Goal: Feedback & Contribution: Contribute content

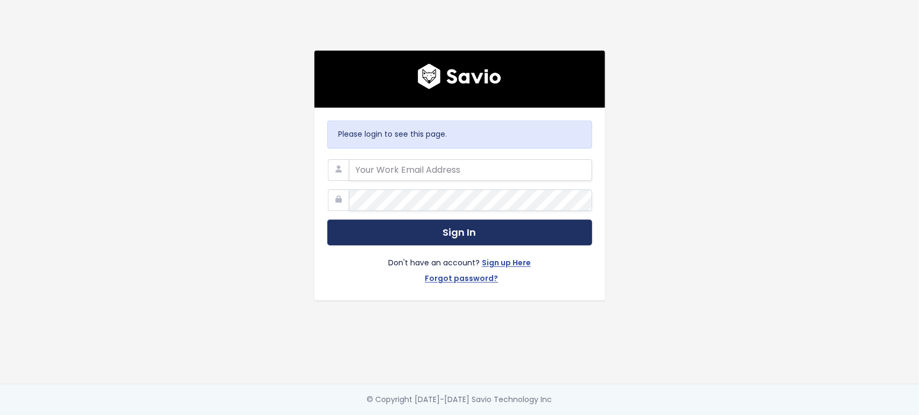
type input "[EMAIL_ADDRESS][PERSON_NAME][DOMAIN_NAME]"
click at [429, 221] on button "Sign In" at bounding box center [459, 233] width 265 height 26
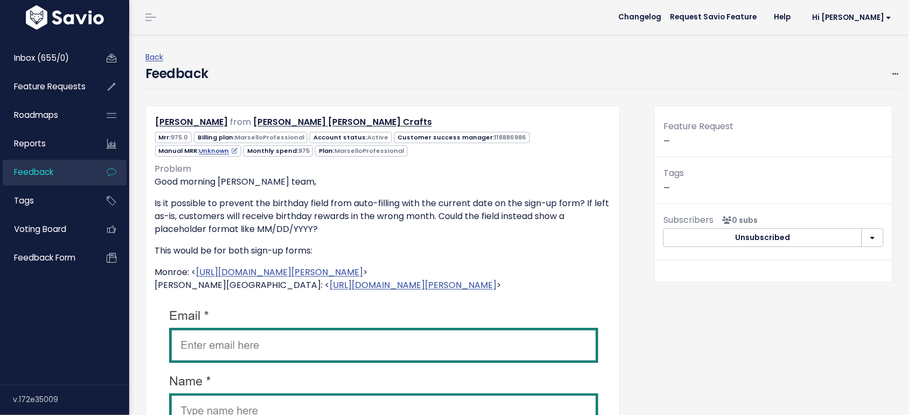
click at [890, 71] on div "Edit [GEOGRAPHIC_DATA]" at bounding box center [895, 73] width 10 height 13
click at [890, 74] on div "Edit [GEOGRAPHIC_DATA]" at bounding box center [895, 73] width 10 height 13
click at [893, 71] on icon at bounding box center [896, 74] width 6 height 7
click at [828, 106] on link "Edit" at bounding box center [853, 103] width 78 height 21
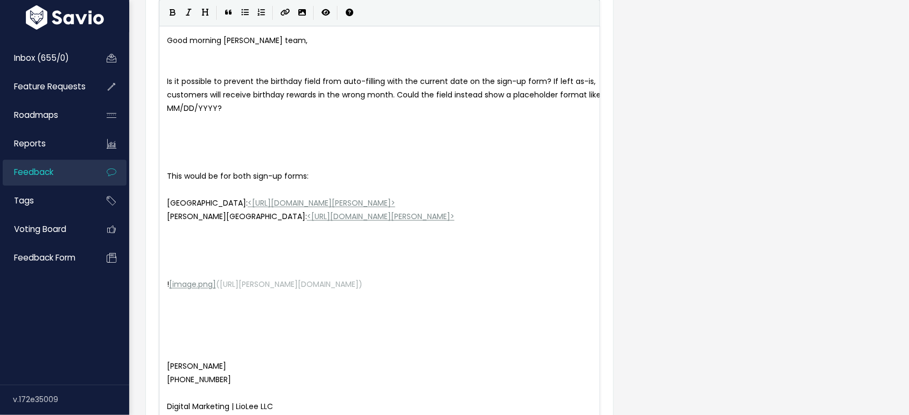
scroll to position [95, 0]
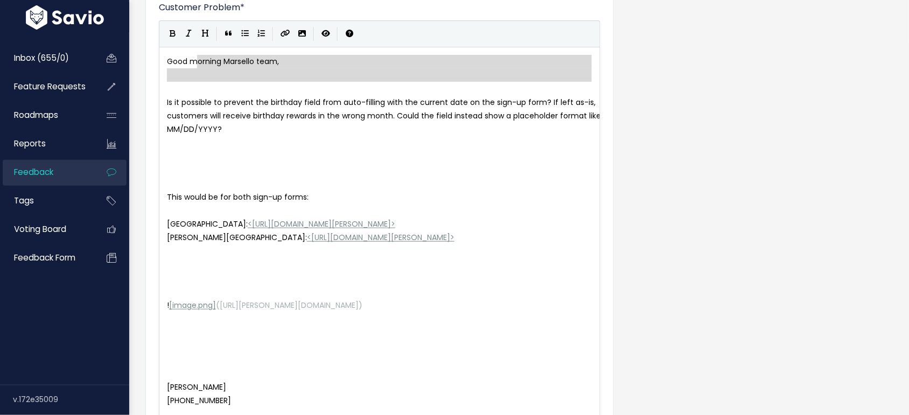
type textarea "Good morning [PERSON_NAME] team,"
drag, startPoint x: 255, startPoint y: 89, endPoint x: 152, endPoint y: 55, distance: 107.6
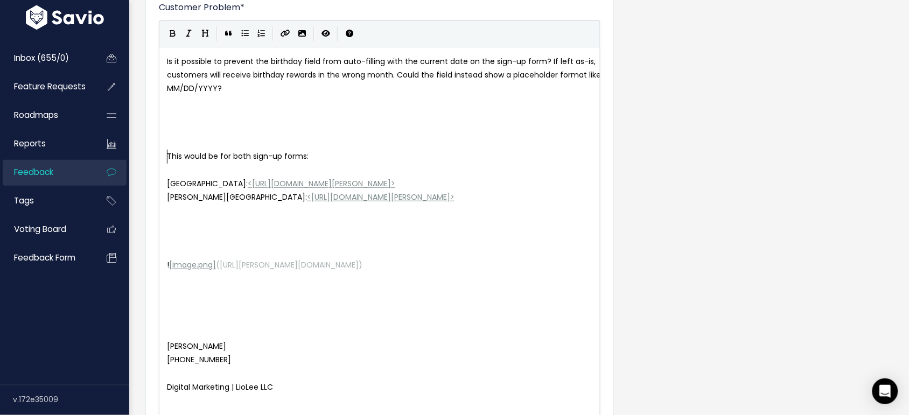
click at [167, 156] on span "This would be for both sign-up forms:" at bounding box center [238, 156] width 142 height 11
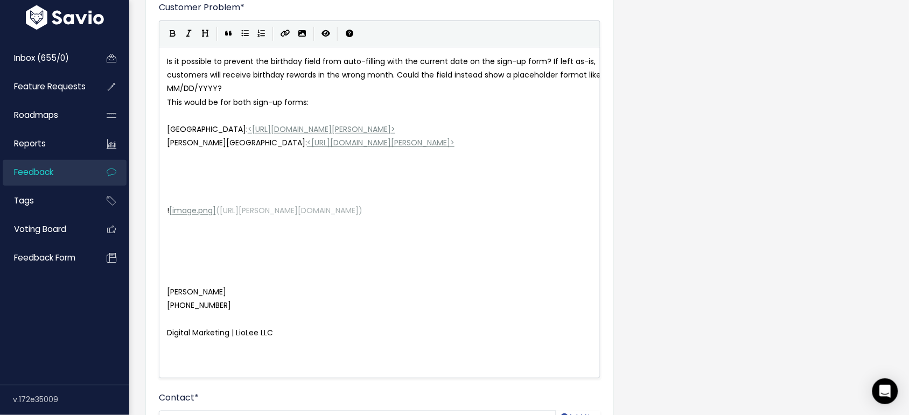
scroll to position [230, 0]
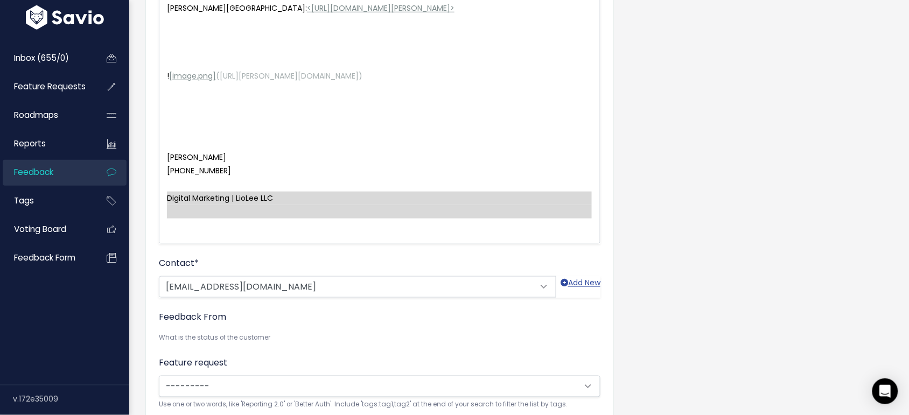
type textarea "Brigitte Lee 425-327-8068 Digital Marketing | LioLee LLC"
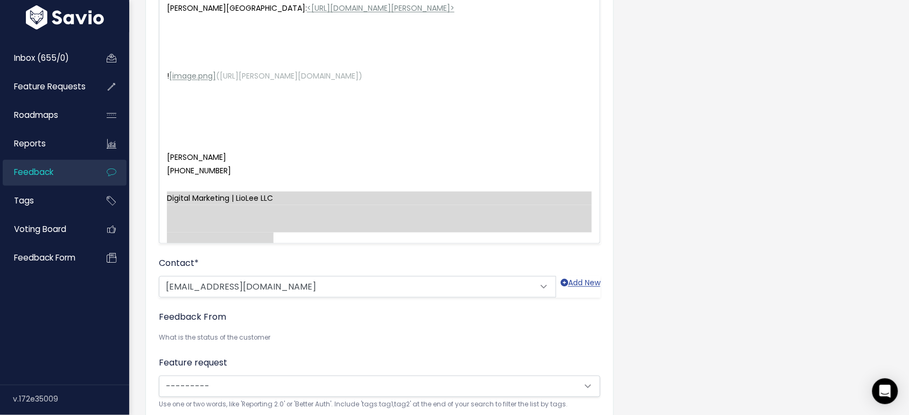
drag, startPoint x: 165, startPoint y: 192, endPoint x: 338, endPoint y: 255, distance: 184.2
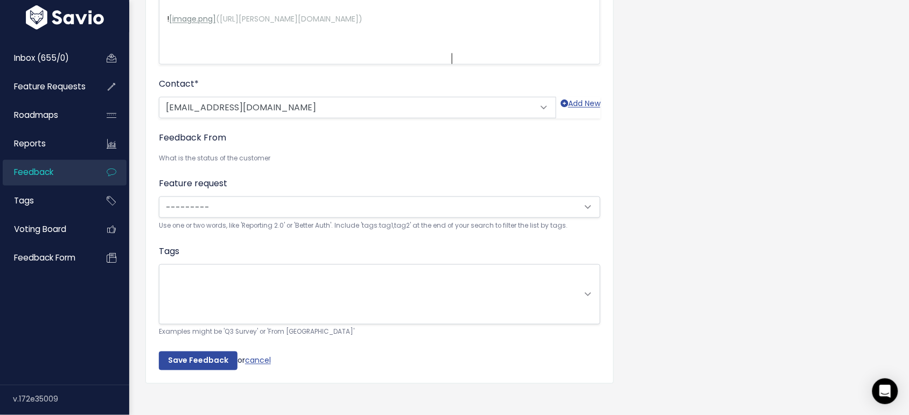
scroll to position [315, 0]
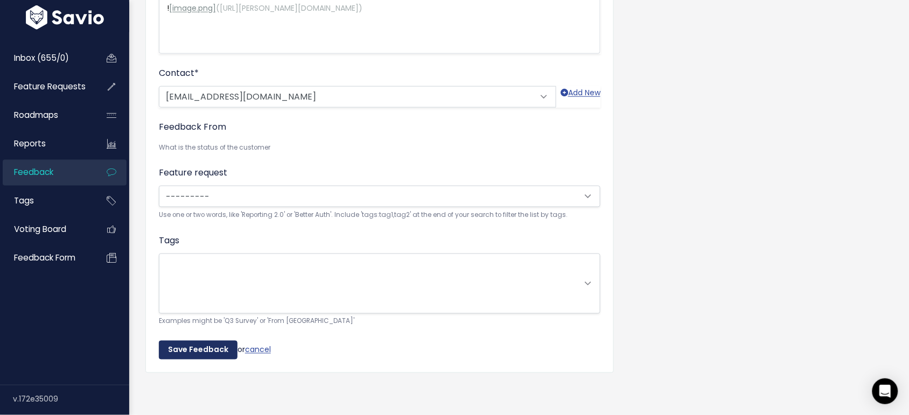
click at [203, 341] on input "Save Feedback" at bounding box center [198, 350] width 79 height 19
